Goal: Book appointment/travel/reservation

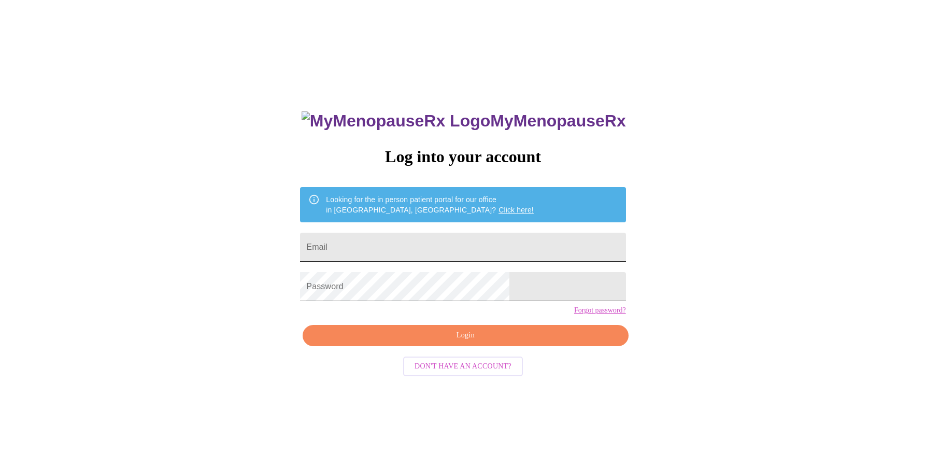
click at [390, 247] on input "Email" at bounding box center [462, 247] width 325 height 29
type input "[EMAIL_ADDRESS][DOMAIN_NAME]"
click at [461, 342] on span "Login" at bounding box center [466, 335] width 302 height 13
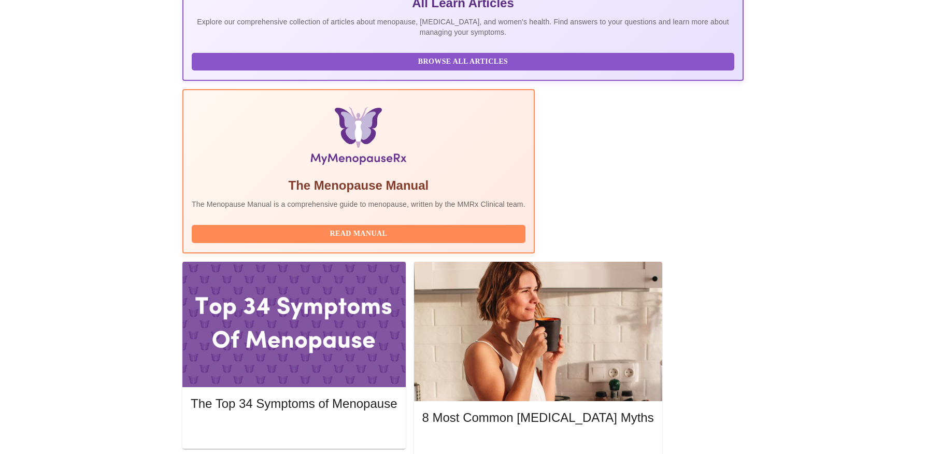
scroll to position [259, 0]
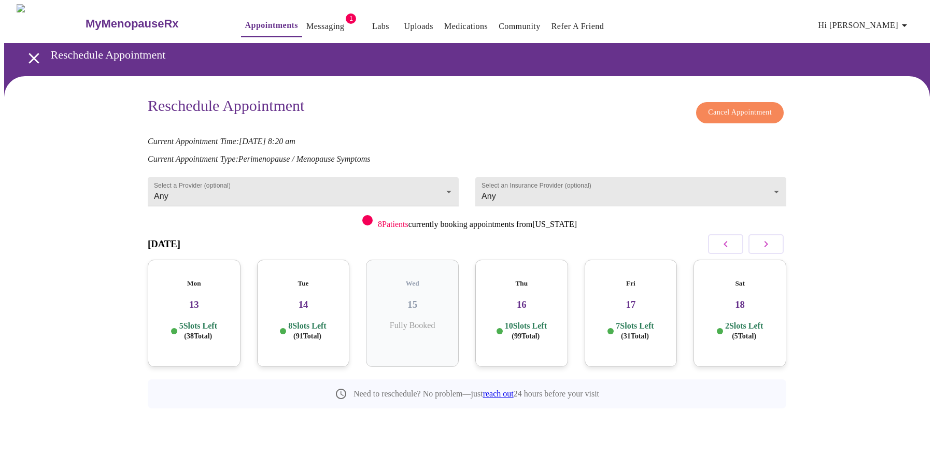
click at [449, 187] on body "MyMenopauseRx Appointments Messaging 1 Labs Uploads Medications Community Refer…" at bounding box center [466, 229] width 925 height 451
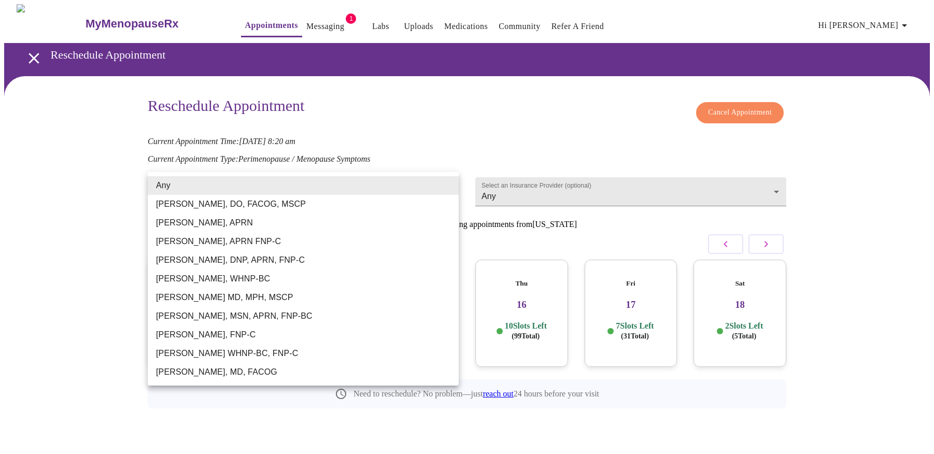
click at [78, 210] on div at bounding box center [467, 227] width 934 height 454
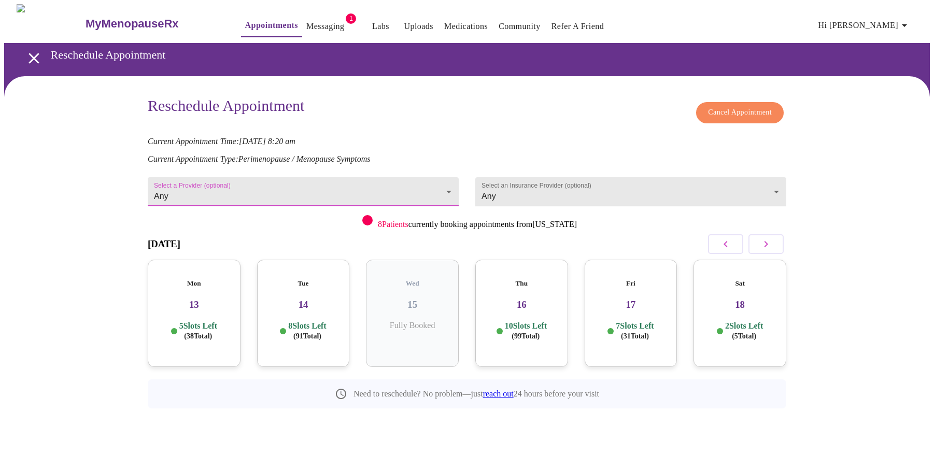
click at [250, 20] on link "Appointments" at bounding box center [271, 25] width 53 height 15
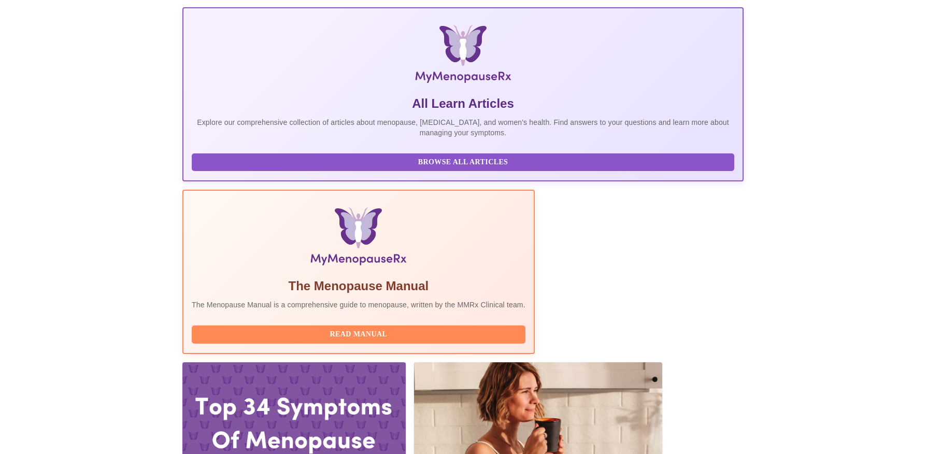
scroll to position [155, 0]
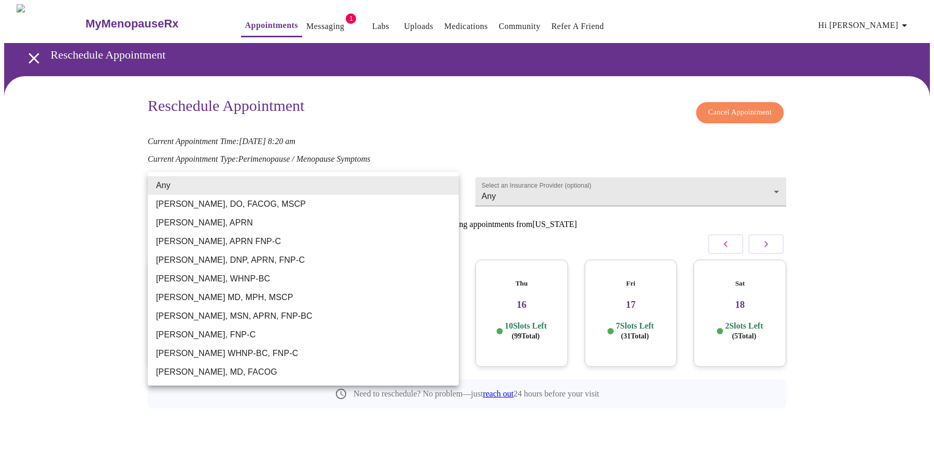
click at [448, 187] on body "MyMenopauseRx Appointments Messaging 1 Labs Uploads Medications Community Refer…" at bounding box center [466, 229] width 925 height 451
click at [220, 333] on li "[PERSON_NAME], FNP-C" at bounding box center [303, 334] width 311 height 19
type input "[PERSON_NAME], FNP-C"
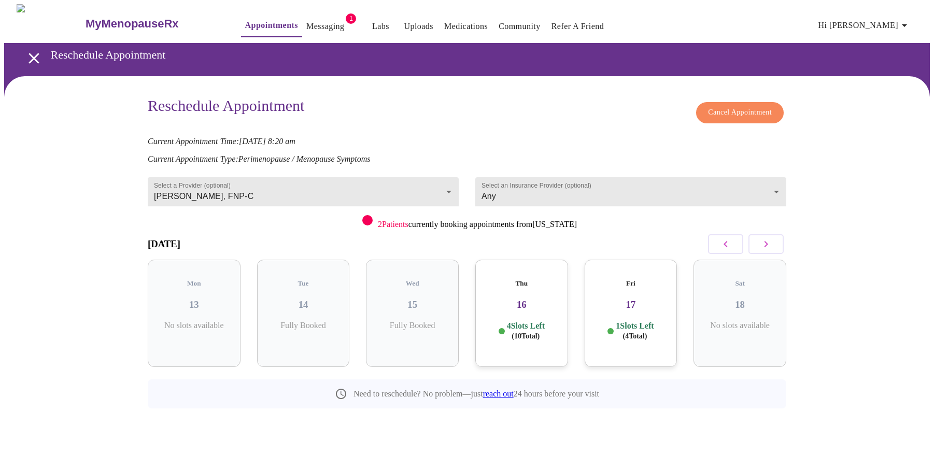
click at [631, 299] on h3 "17" at bounding box center [631, 304] width 76 height 11
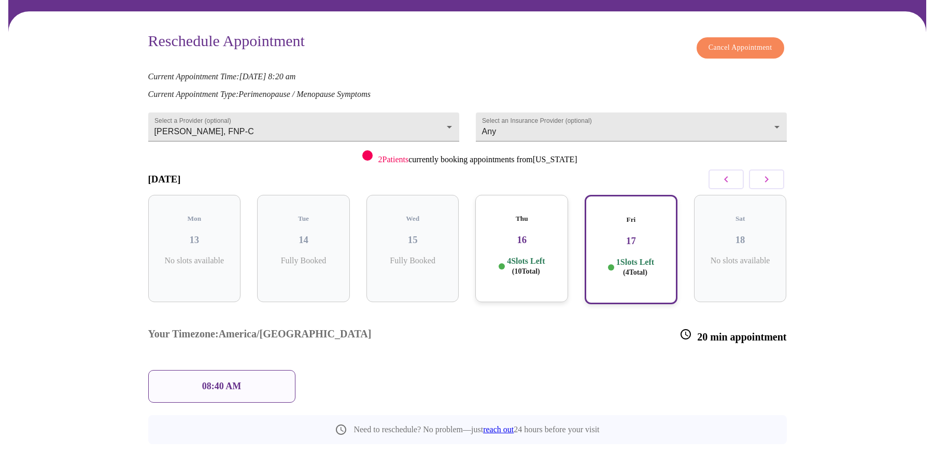
scroll to position [67, 0]
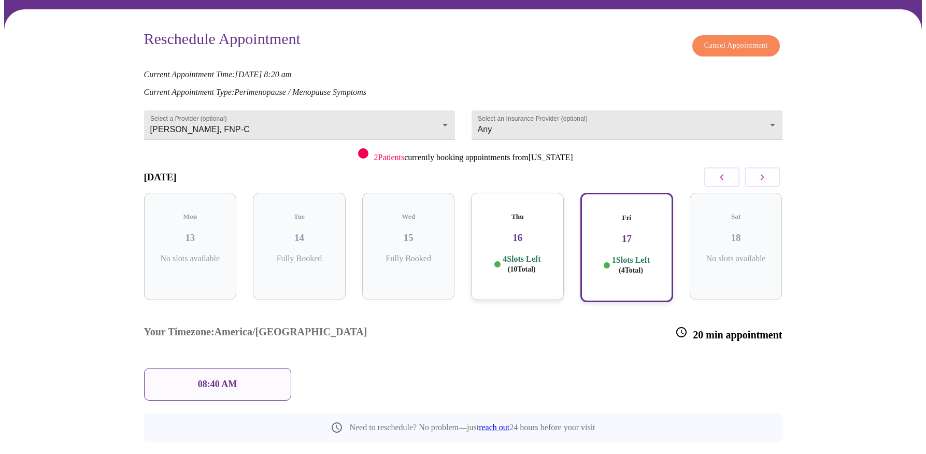
click at [247, 368] on div "08:40 AM" at bounding box center [217, 384] width 147 height 33
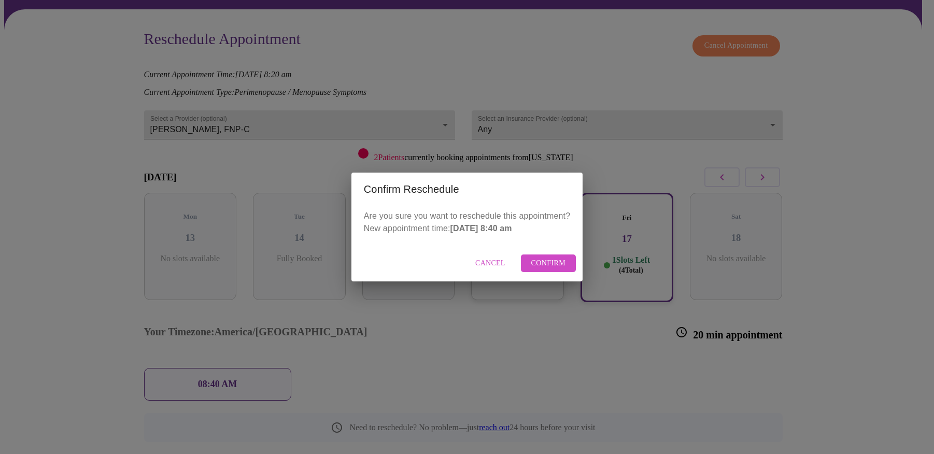
click at [542, 263] on span "Confirm" at bounding box center [548, 263] width 35 height 13
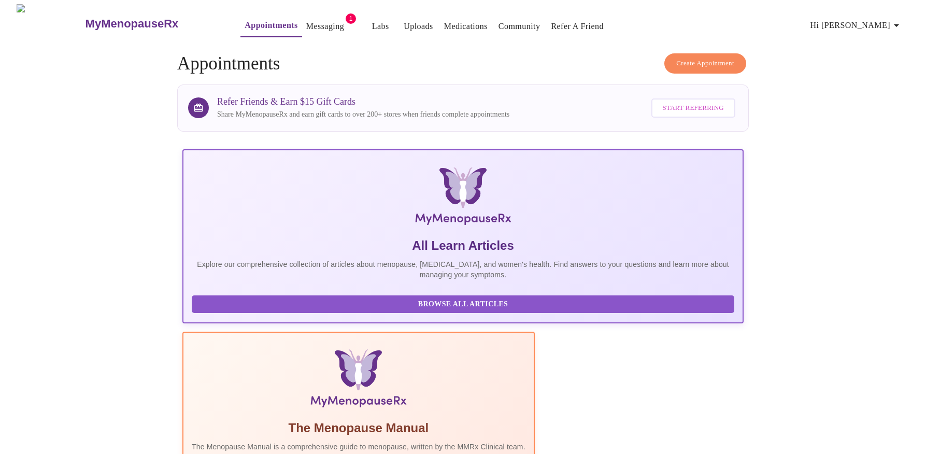
click at [897, 21] on icon "button" at bounding box center [896, 25] width 12 height 12
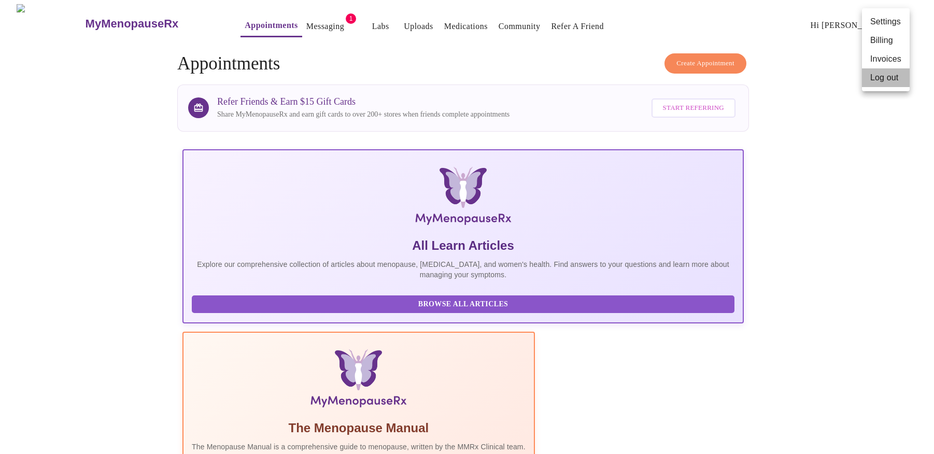
click at [875, 78] on li "Log out" at bounding box center [886, 77] width 48 height 19
